Goal: Task Accomplishment & Management: Manage account settings

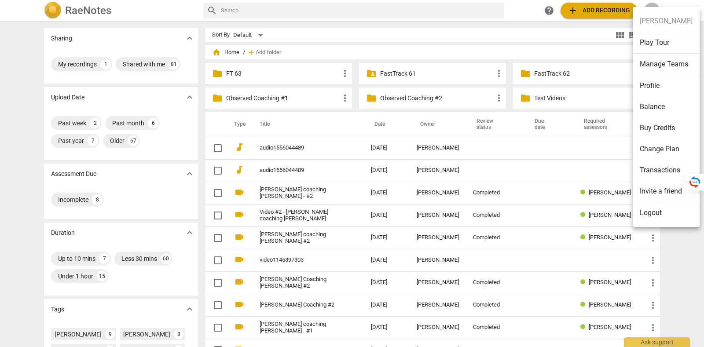
click at [659, 216] on li "Logout" at bounding box center [666, 212] width 67 height 21
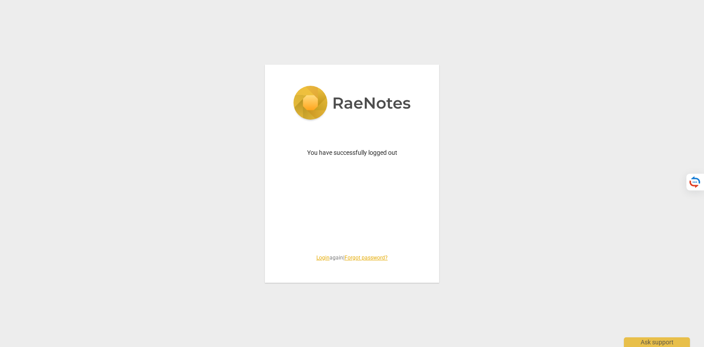
click at [318, 260] on link "Login" at bounding box center [322, 258] width 13 height 6
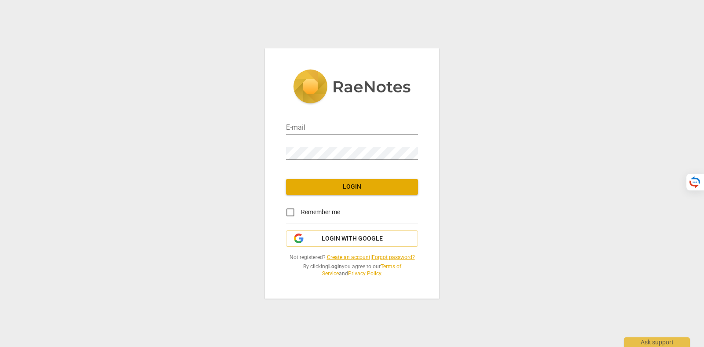
type input "tatiana@raenotes.com"
click at [323, 239] on span "Login with Google" at bounding box center [352, 238] width 61 height 9
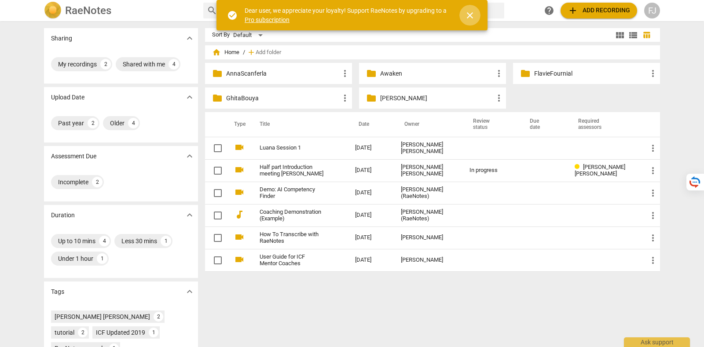
click at [471, 14] on span "close" at bounding box center [470, 15] width 11 height 11
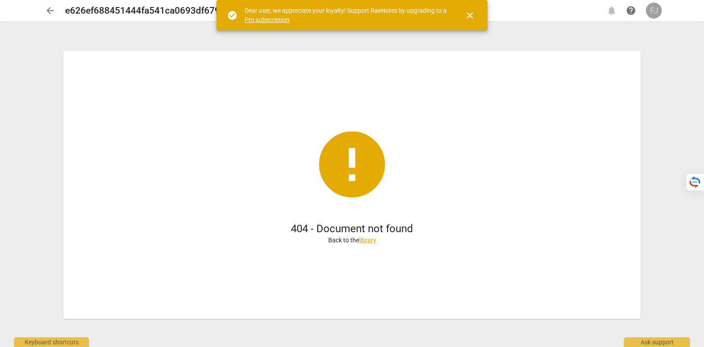
click at [660, 5] on div "FJ" at bounding box center [654, 11] width 16 height 16
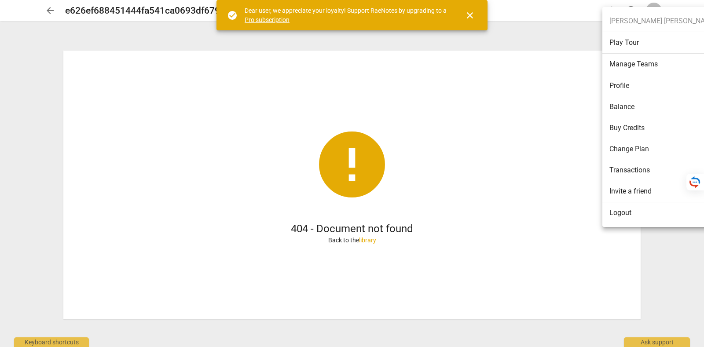
click at [642, 166] on li "Transactions" at bounding box center [662, 170] width 121 height 21
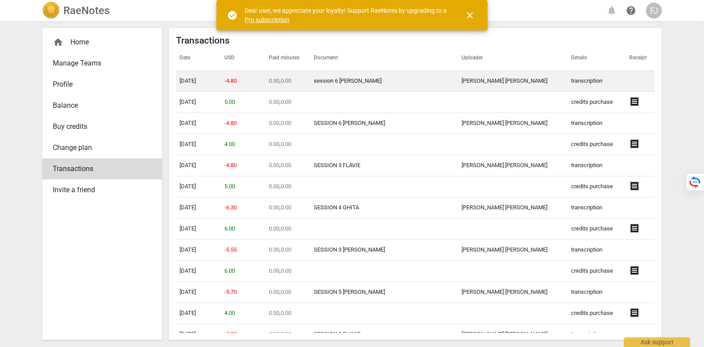
click at [366, 79] on link "session 6 Anna Scanferla" at bounding box center [348, 80] width 68 height 7
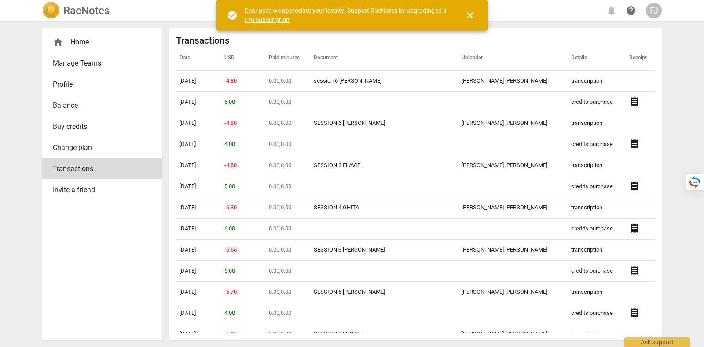
click at [652, 8] on div "FJ" at bounding box center [654, 11] width 16 height 16
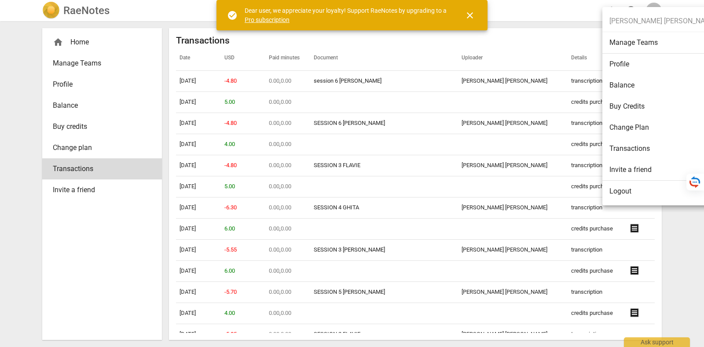
click at [647, 193] on li "Logout" at bounding box center [662, 191] width 121 height 21
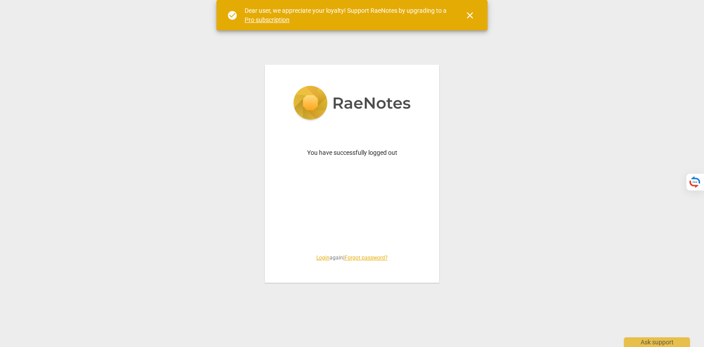
click at [318, 259] on link "Login" at bounding box center [322, 258] width 13 height 6
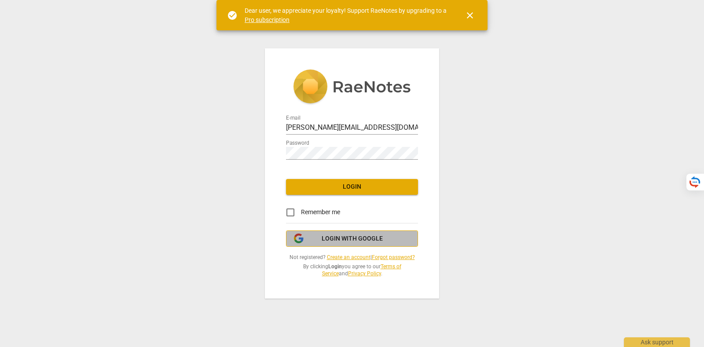
click at [341, 236] on span "Login with Google" at bounding box center [352, 238] width 61 height 9
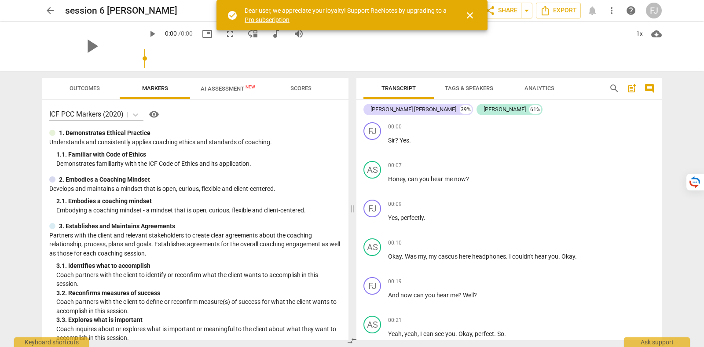
click at [46, 10] on span "arrow_back" at bounding box center [50, 10] width 11 height 11
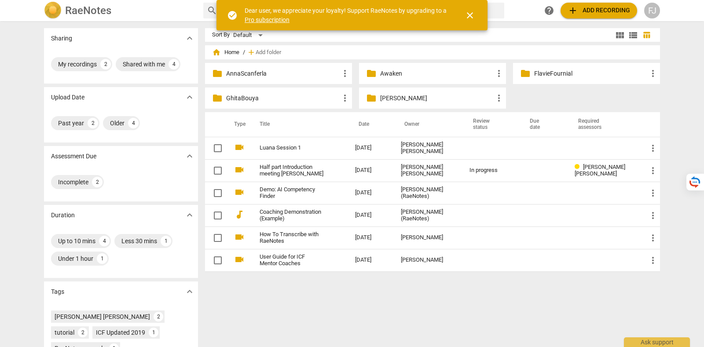
click at [653, 15] on div "FJ" at bounding box center [652, 11] width 16 height 16
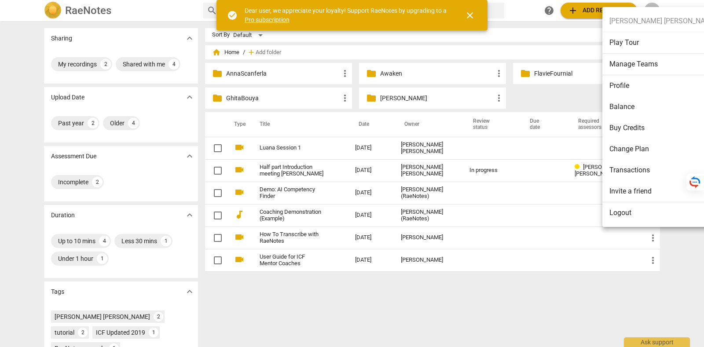
click at [640, 172] on li "Transactions" at bounding box center [662, 170] width 121 height 21
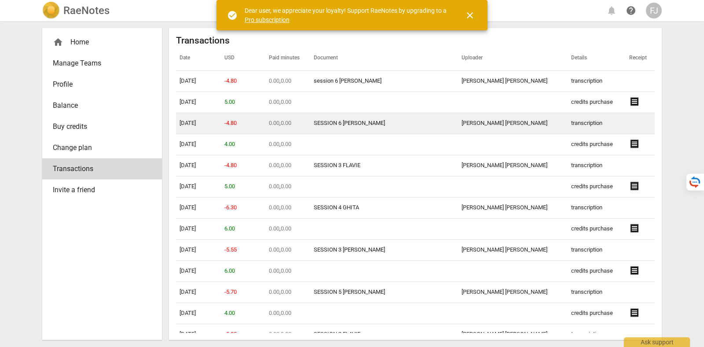
click at [366, 122] on link "SESSION 6 [PERSON_NAME]" at bounding box center [349, 123] width 71 height 7
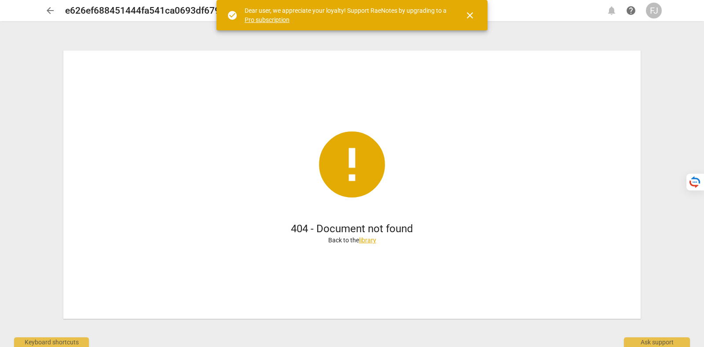
click at [651, 9] on div "FJ" at bounding box center [654, 11] width 16 height 16
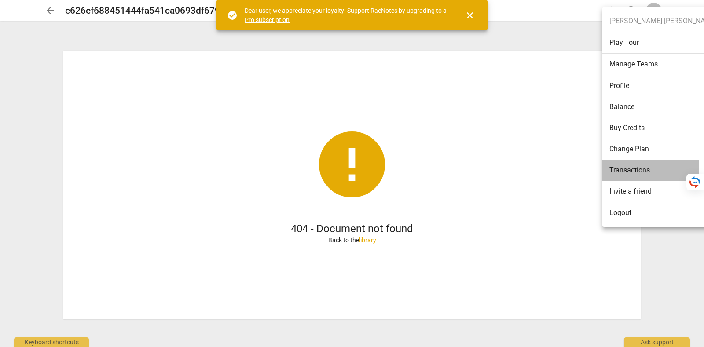
click at [636, 166] on li "Transactions" at bounding box center [662, 170] width 121 height 21
